Goal: Find specific page/section: Find specific page/section

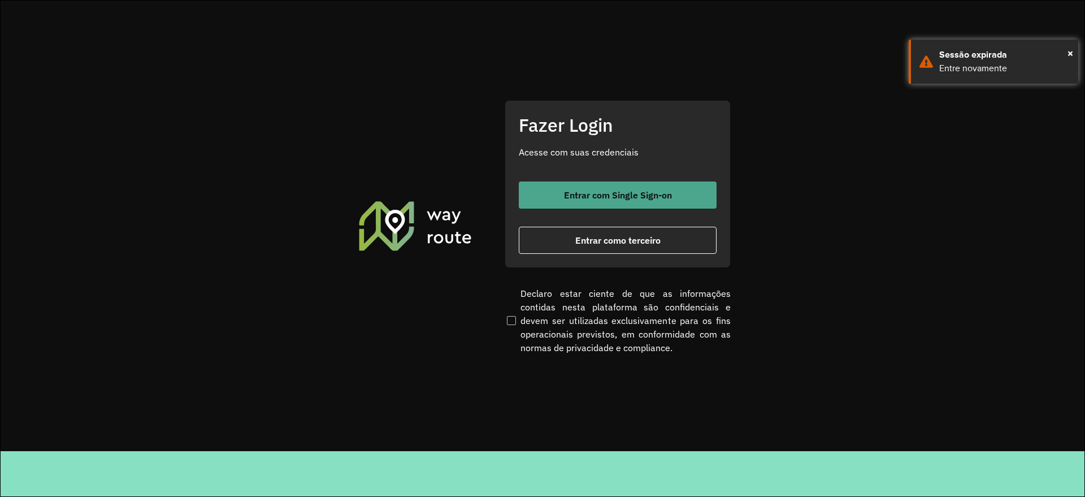
click at [617, 195] on span "Entrar com Single Sign-on" at bounding box center [618, 194] width 108 height 9
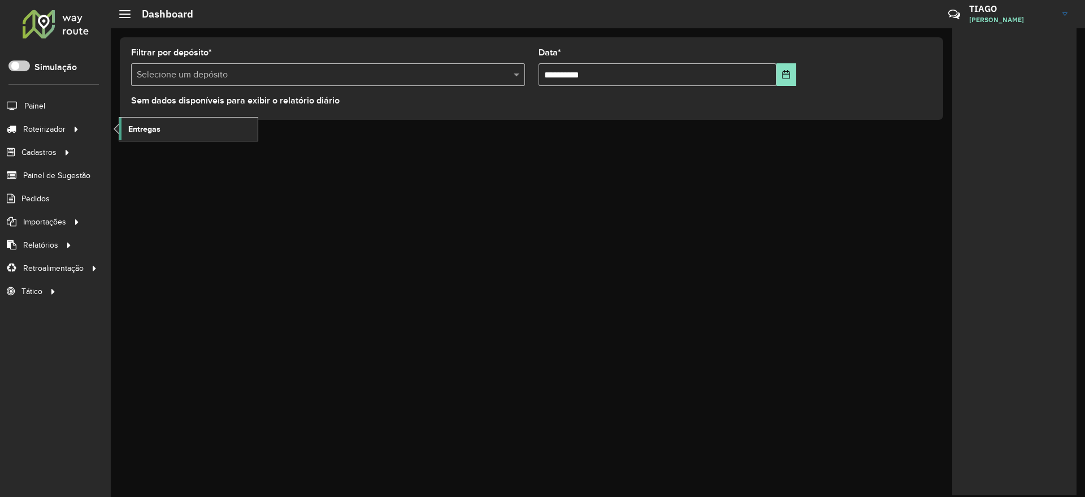
click at [195, 127] on link "Entregas" at bounding box center [188, 129] width 138 height 23
